Goal: Task Accomplishment & Management: Manage account settings

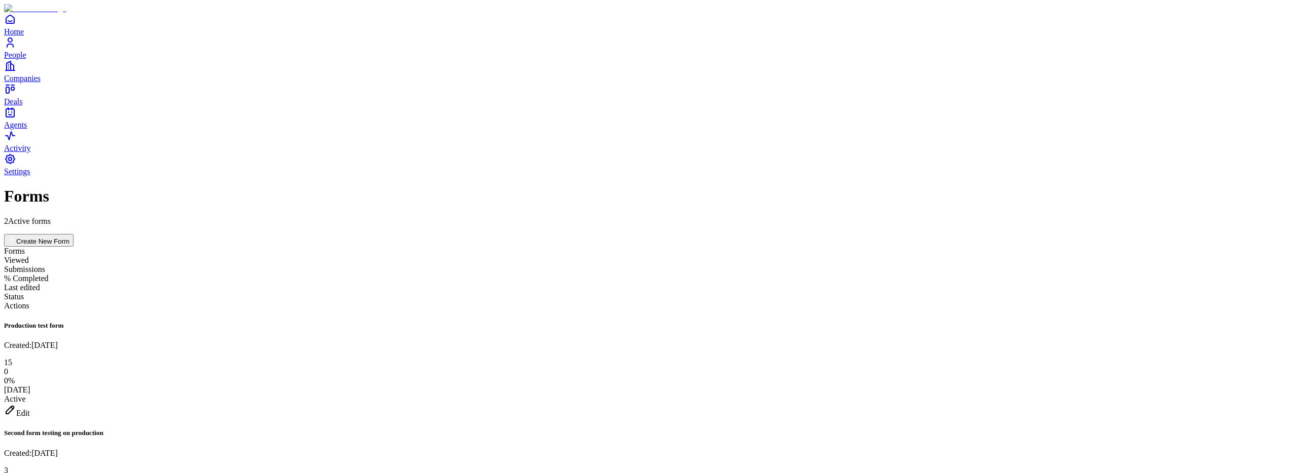
click at [1232, 404] on div "Edit" at bounding box center [648, 411] width 1289 height 14
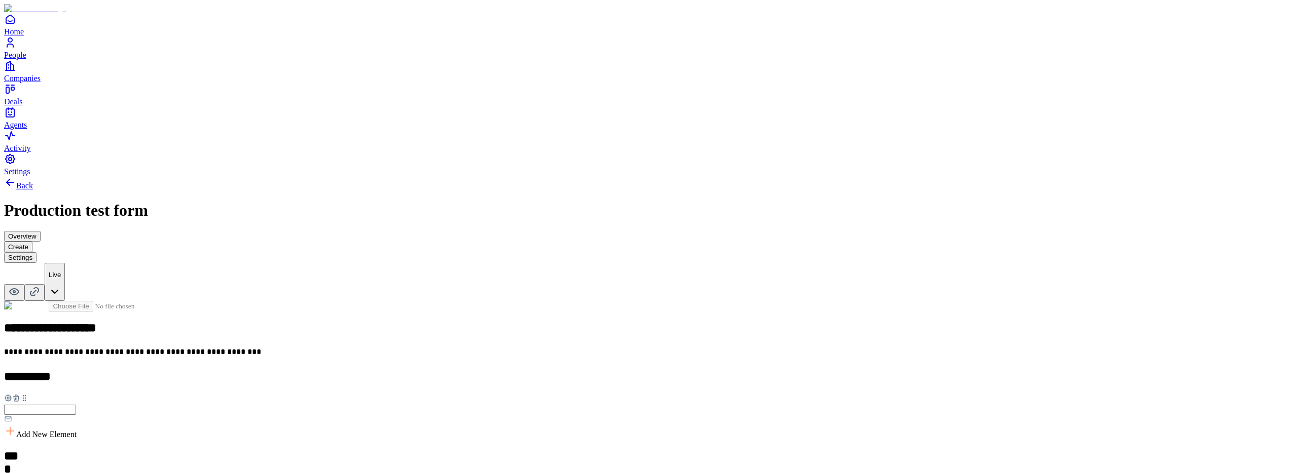
click at [41, 231] on button "Overview" at bounding box center [22, 236] width 36 height 11
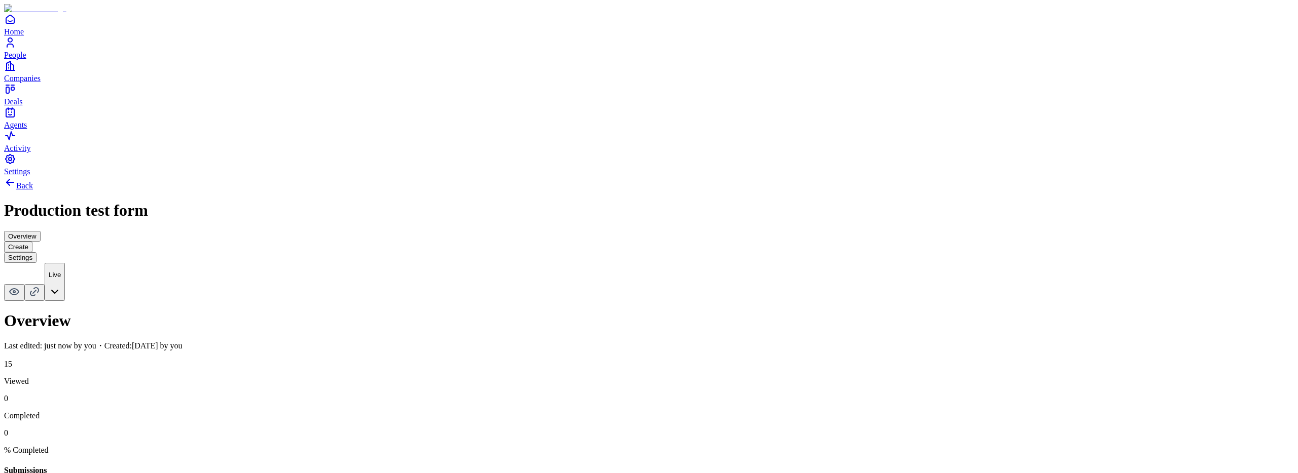
click at [36, 252] on button "Settings" at bounding box center [20, 257] width 32 height 11
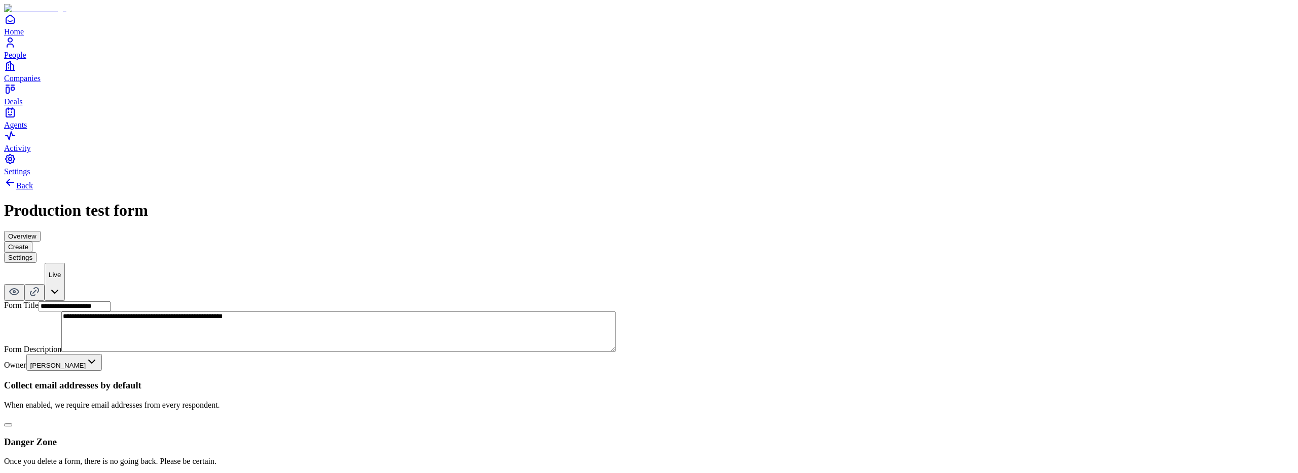
click at [41, 231] on button "Overview" at bounding box center [22, 236] width 36 height 11
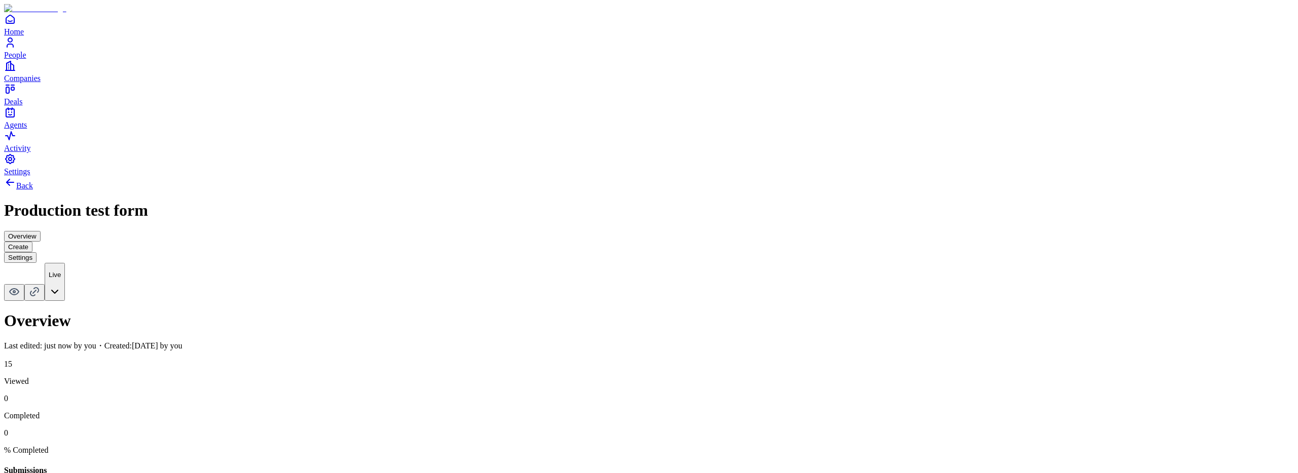
click at [32, 242] on button "Create" at bounding box center [18, 247] width 28 height 11
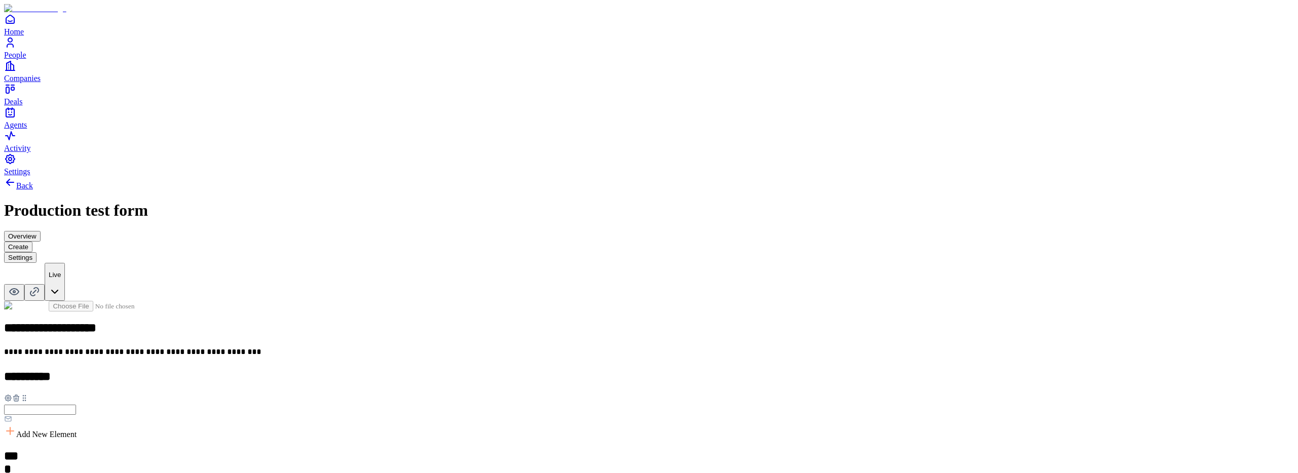
click at [41, 231] on button "Overview" at bounding box center [22, 236] width 36 height 11
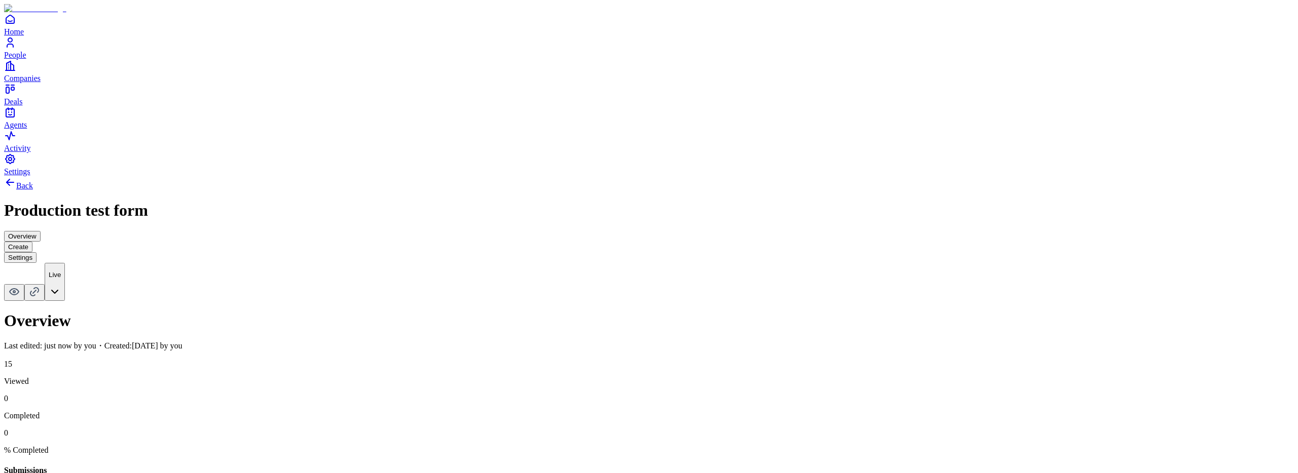
click at [667, 231] on div "Overview Create Settings" at bounding box center [648, 247] width 1289 height 32
click at [32, 242] on button "Create" at bounding box center [18, 247] width 28 height 11
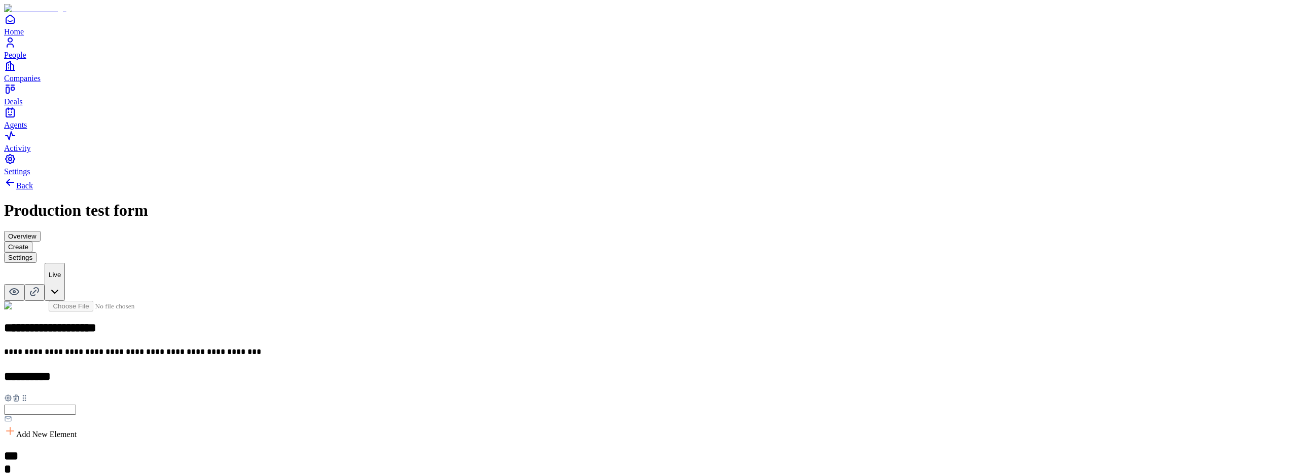
click at [36, 252] on button "Settings" at bounding box center [20, 257] width 32 height 11
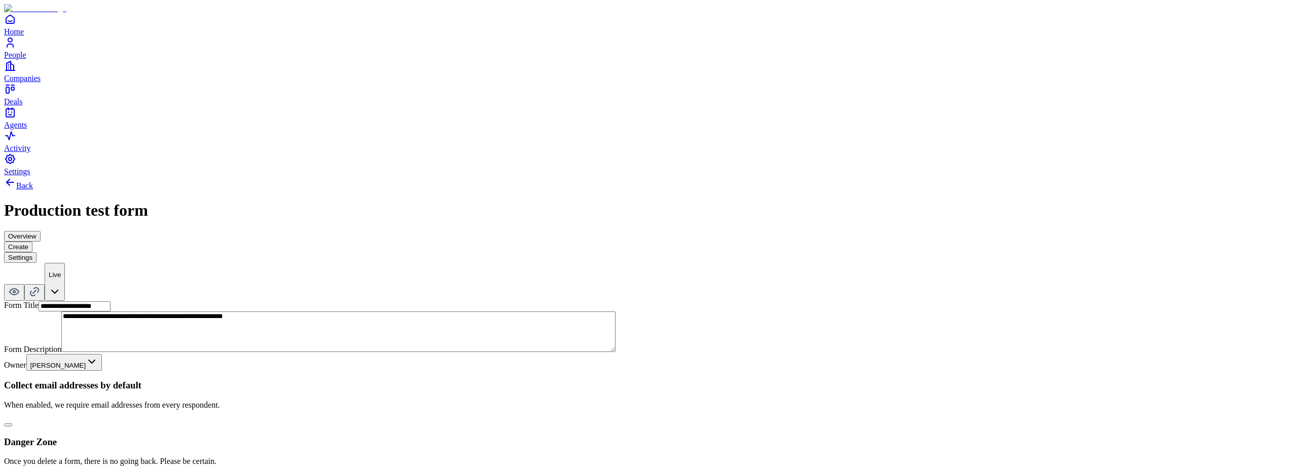
click at [41, 231] on button "Overview" at bounding box center [22, 236] width 36 height 11
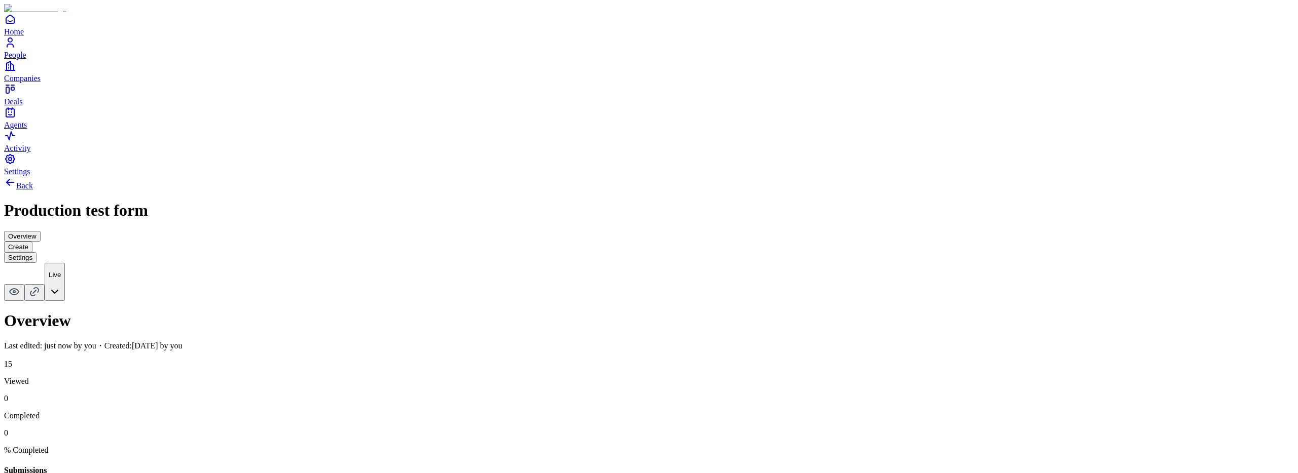
click at [32, 242] on button "Create" at bounding box center [18, 247] width 28 height 11
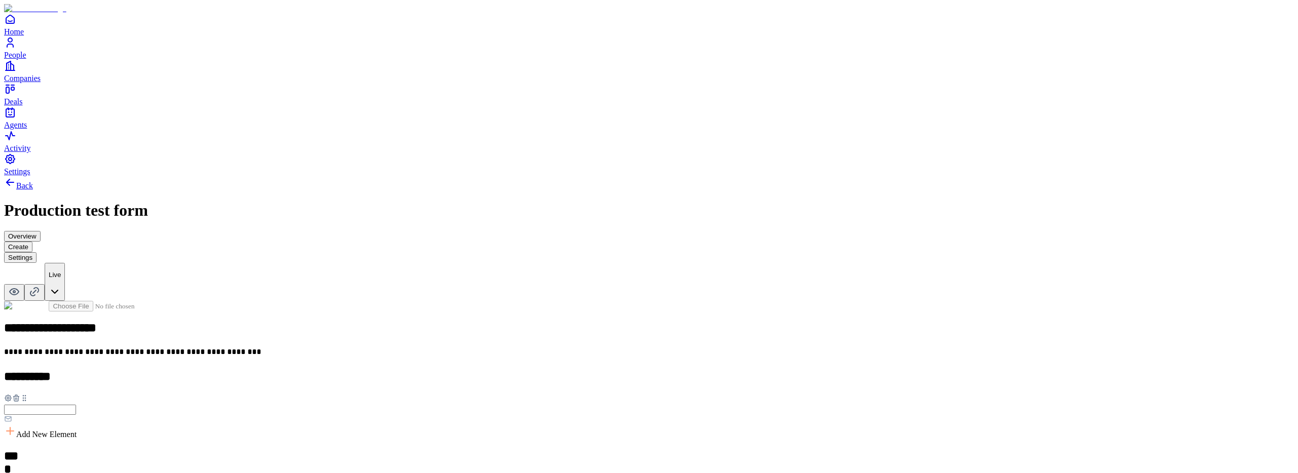
click at [36, 252] on button "Settings" at bounding box center [20, 257] width 32 height 11
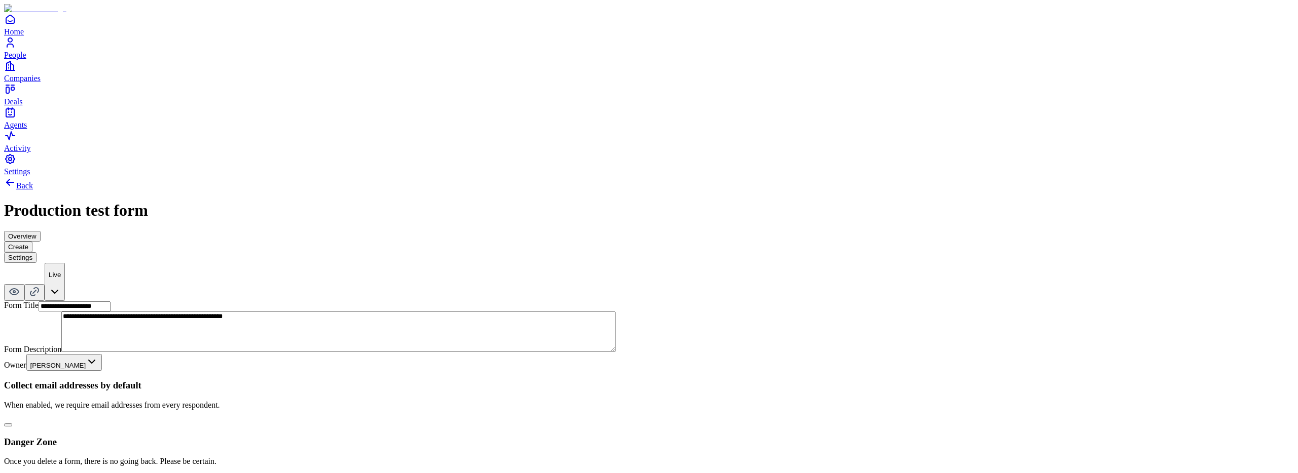
click at [41, 231] on button "Overview" at bounding box center [22, 236] width 36 height 11
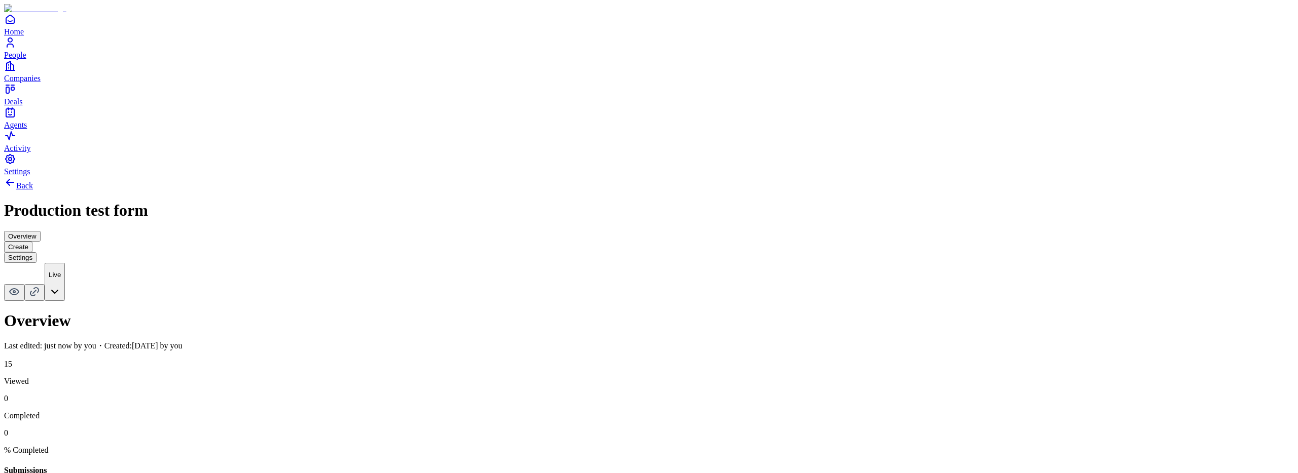
click at [36, 252] on button "Settings" at bounding box center [20, 257] width 32 height 11
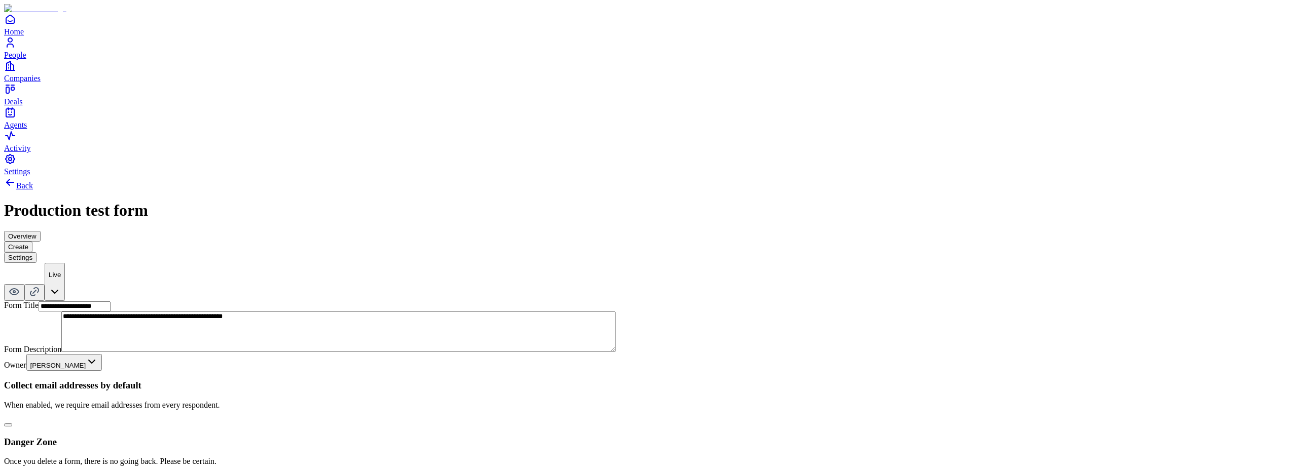
click at [32, 242] on button "Create" at bounding box center [18, 247] width 28 height 11
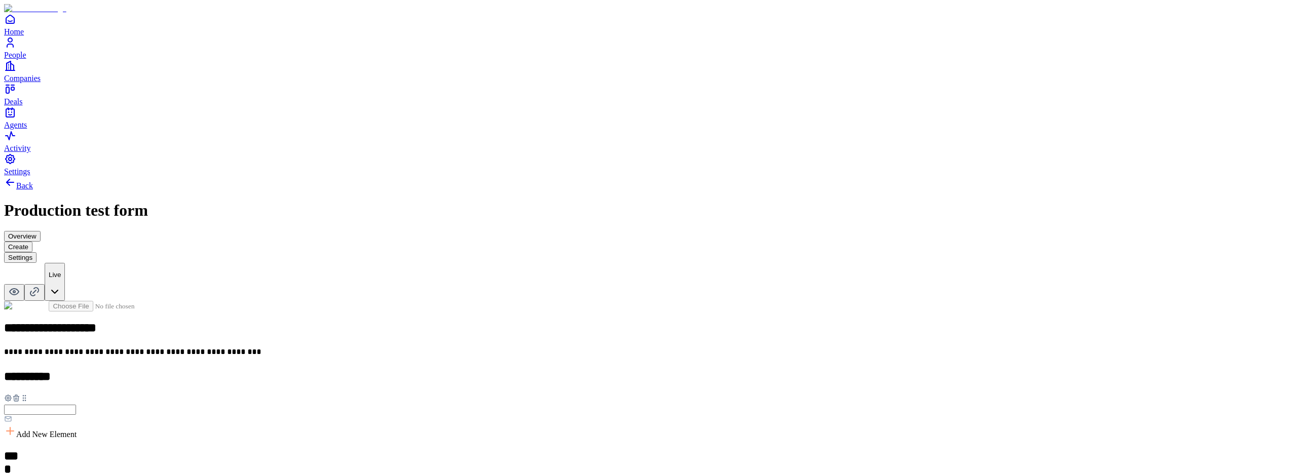
click at [41, 231] on button "Overview" at bounding box center [22, 236] width 36 height 11
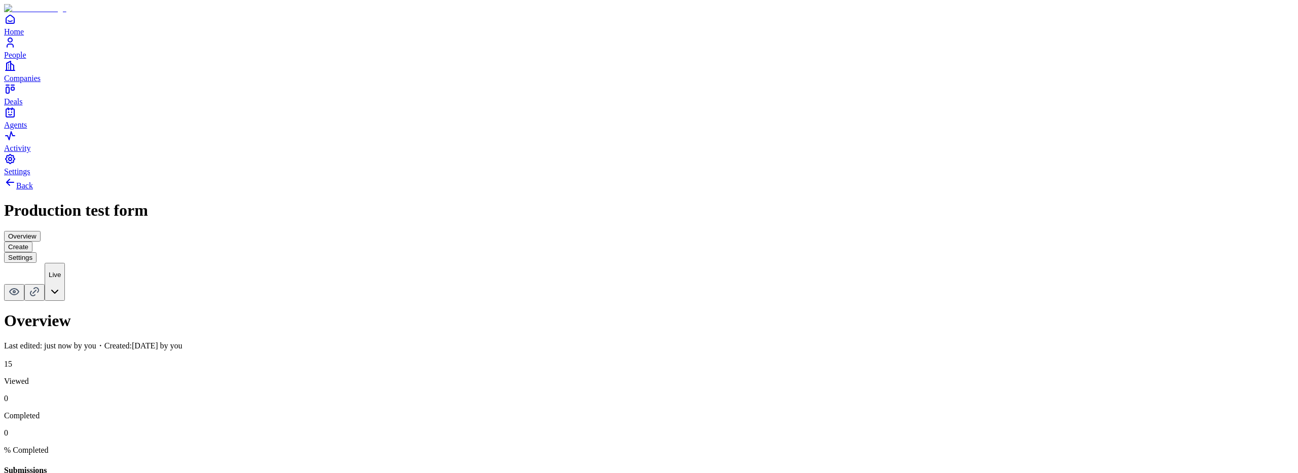
click at [32, 242] on button "Create" at bounding box center [18, 247] width 28 height 11
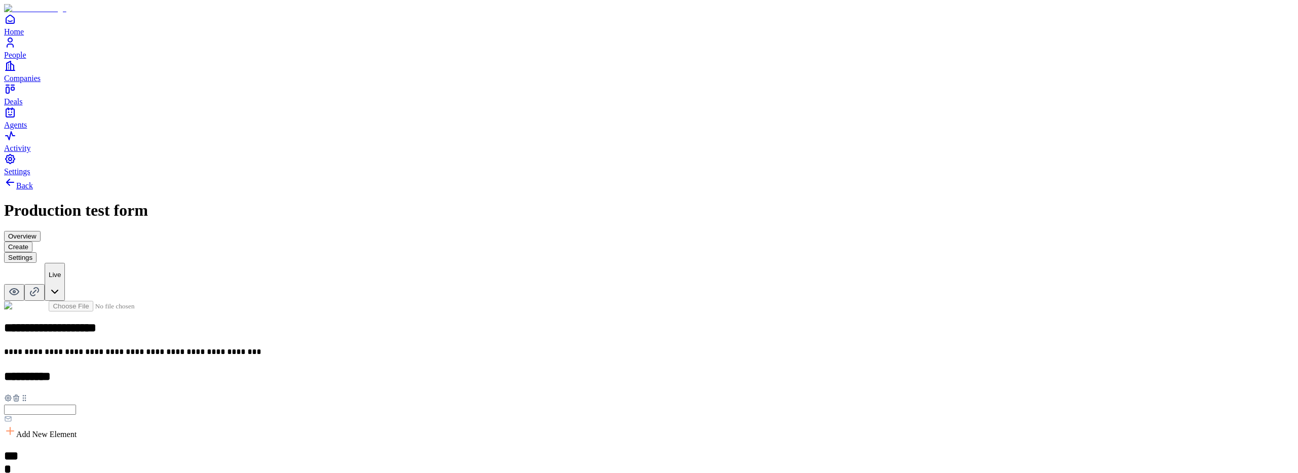
click at [36, 252] on button "Settings" at bounding box center [20, 257] width 32 height 11
